Goal: Find specific page/section: Find specific page/section

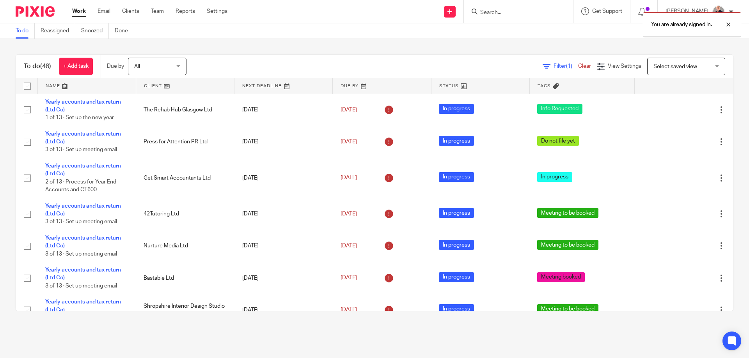
click at [501, 14] on div "You are already signed in." at bounding box center [557, 23] width 367 height 30
click at [491, 13] on div "You are already signed in." at bounding box center [557, 23] width 367 height 30
drag, startPoint x: 728, startPoint y: 23, endPoint x: 546, endPoint y: 25, distance: 181.7
click at [728, 23] on div at bounding box center [722, 24] width 21 height 9
click at [500, 14] on input "Search" at bounding box center [514, 12] width 70 height 7
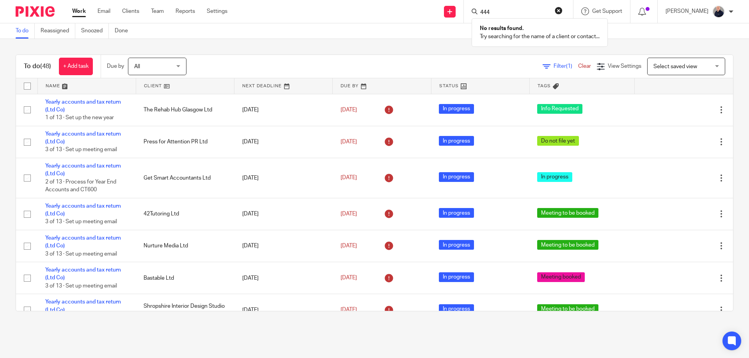
drag, startPoint x: 498, startPoint y: 9, endPoint x: 472, endPoint y: 9, distance: 25.7
click at [472, 9] on div "444 No results found. Try searching for the name of a client or contact..." at bounding box center [518, 11] width 109 height 23
type input "dayr"
drag, startPoint x: 347, startPoint y: 18, endPoint x: 119, endPoint y: 0, distance: 229.5
click at [343, 18] on div "Send new email Create task Add client Request signature dayr DCD Enterprises Li…" at bounding box center [494, 11] width 510 height 23
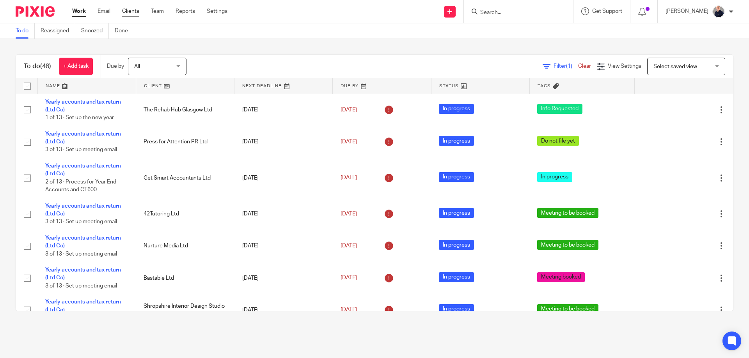
click at [136, 12] on link "Clients" at bounding box center [130, 11] width 17 height 8
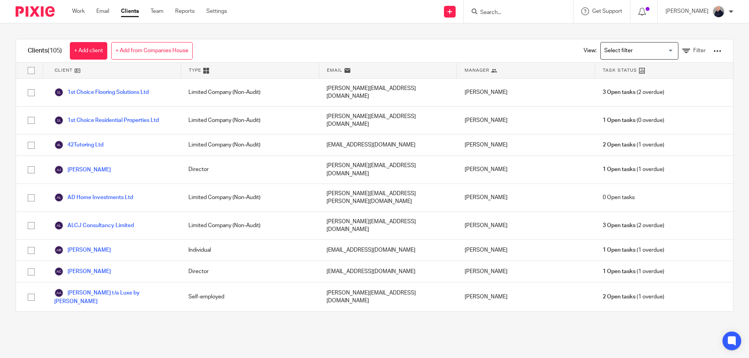
click at [604, 50] on input "Search for option" at bounding box center [637, 51] width 72 height 14
click at [360, 52] on div "Clients (105) + Add client + Add from Companies House View: Loading... Director…" at bounding box center [374, 50] width 717 height 23
click at [682, 50] on link "Filter" at bounding box center [693, 51] width 23 height 8
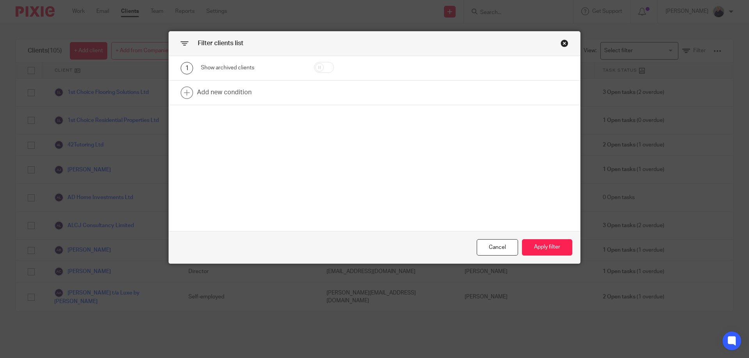
click at [329, 67] on input "checkbox" at bounding box center [324, 67] width 20 height 11
checkbox input "true"
click at [541, 246] on button "Apply filter" at bounding box center [547, 247] width 50 height 17
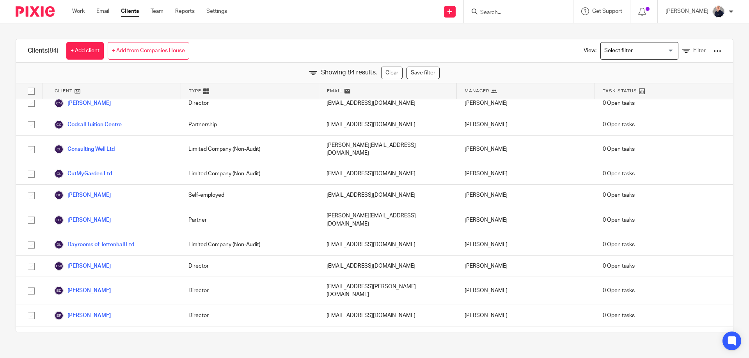
scroll to position [312, 0]
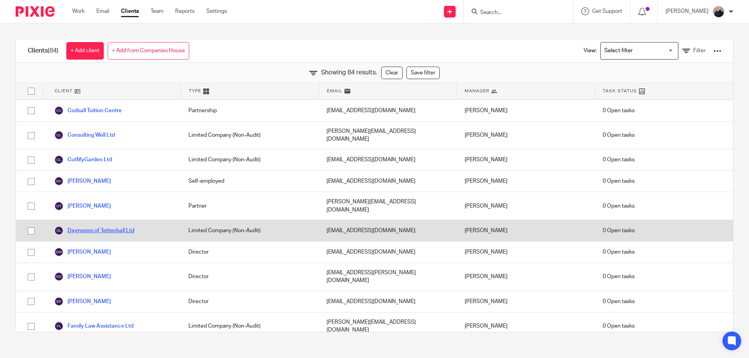
click at [117, 226] on link "Dayrooms of Tettenhall Ltd" at bounding box center [94, 230] width 80 height 9
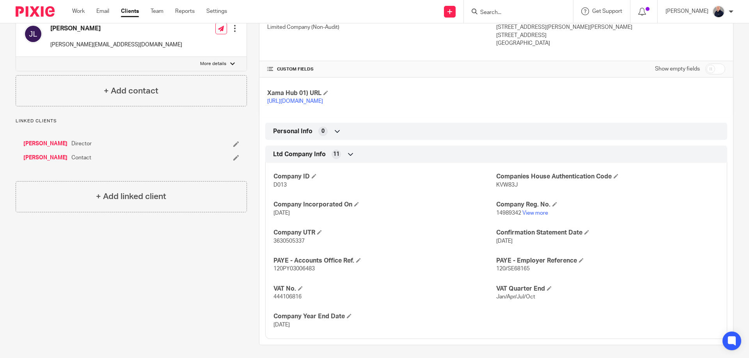
scroll to position [152, 0]
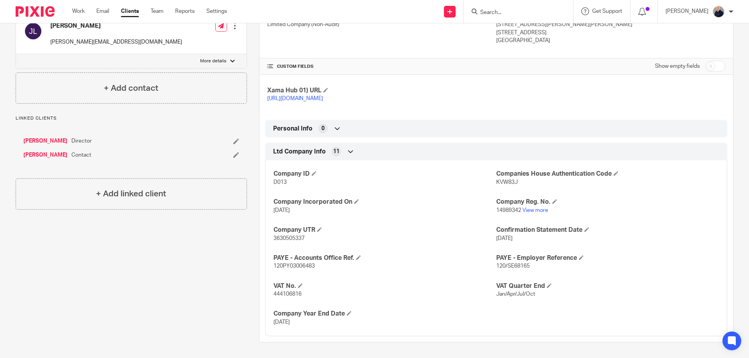
click at [171, 262] on div "Client contacts [PERSON_NAME] [EMAIL_ADDRESS][DOMAIN_NAME] Edit contact Create …" at bounding box center [125, 141] width 243 height 403
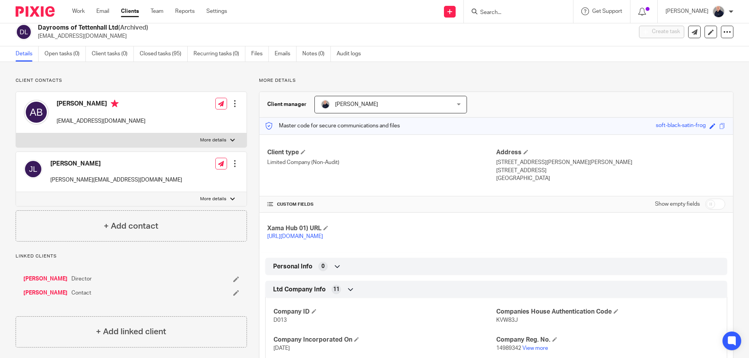
scroll to position [0, 0]
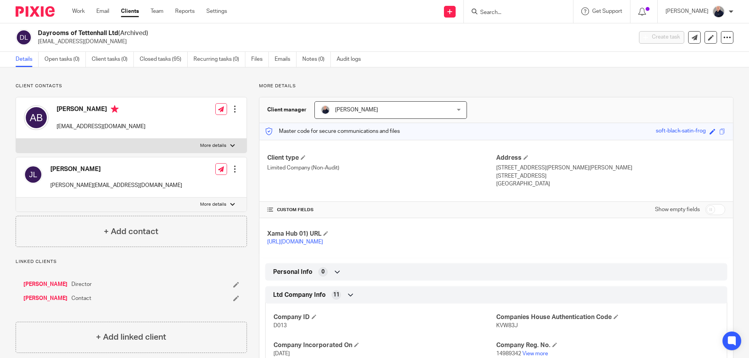
click at [500, 12] on input "Search" at bounding box center [514, 12] width 70 height 7
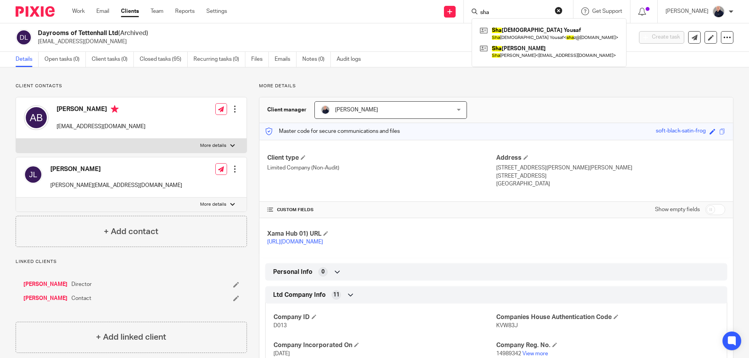
type input "sha"
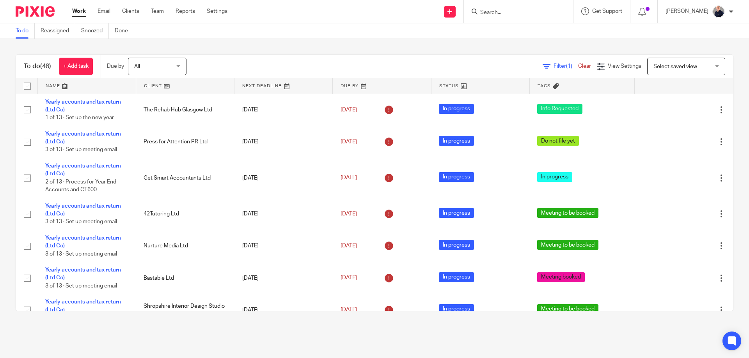
click at [56, 86] on link at bounding box center [87, 86] width 98 height 16
